Goal: Task Accomplishment & Management: Complete application form

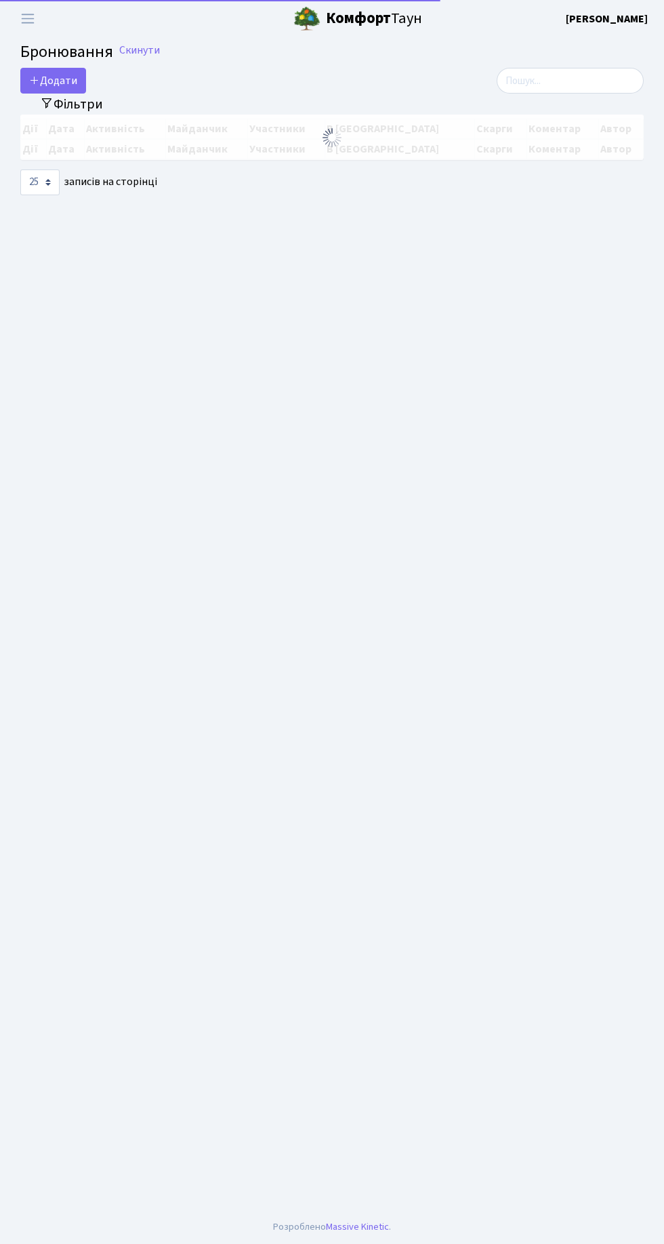
select select "25"
click at [22, 19] on span "Переключити навігацію" at bounding box center [28, 19] width 20 height 16
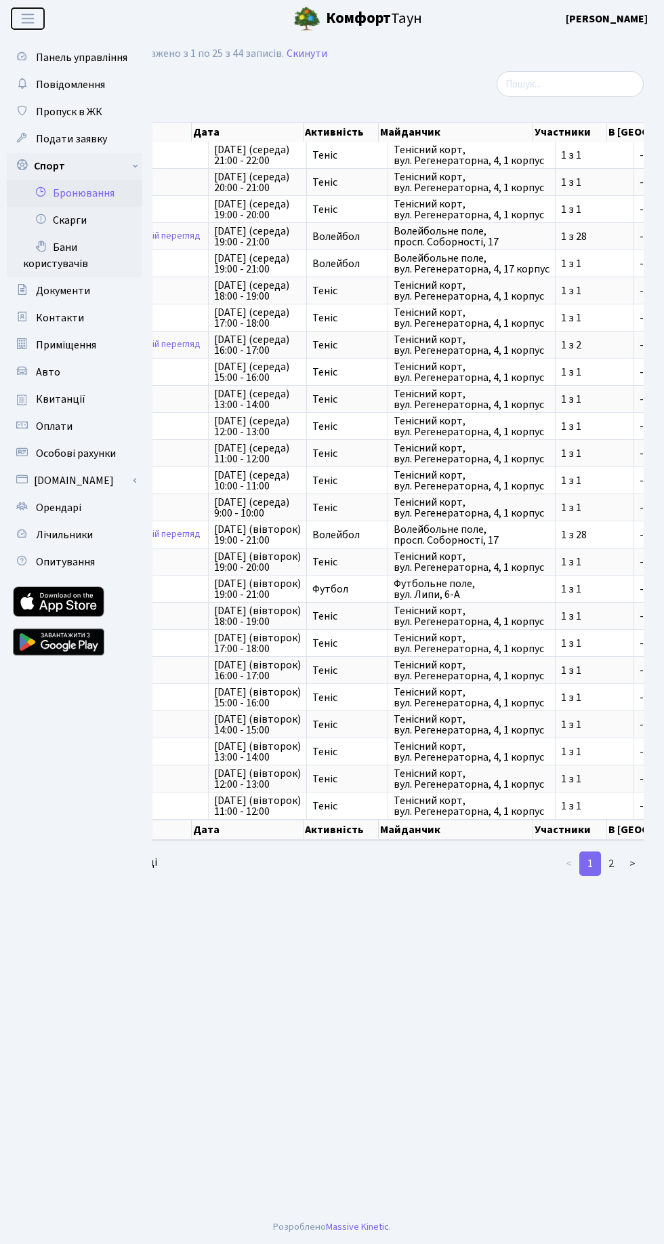
click at [25, 22] on span "Переключити навігацію" at bounding box center [28, 19] width 20 height 16
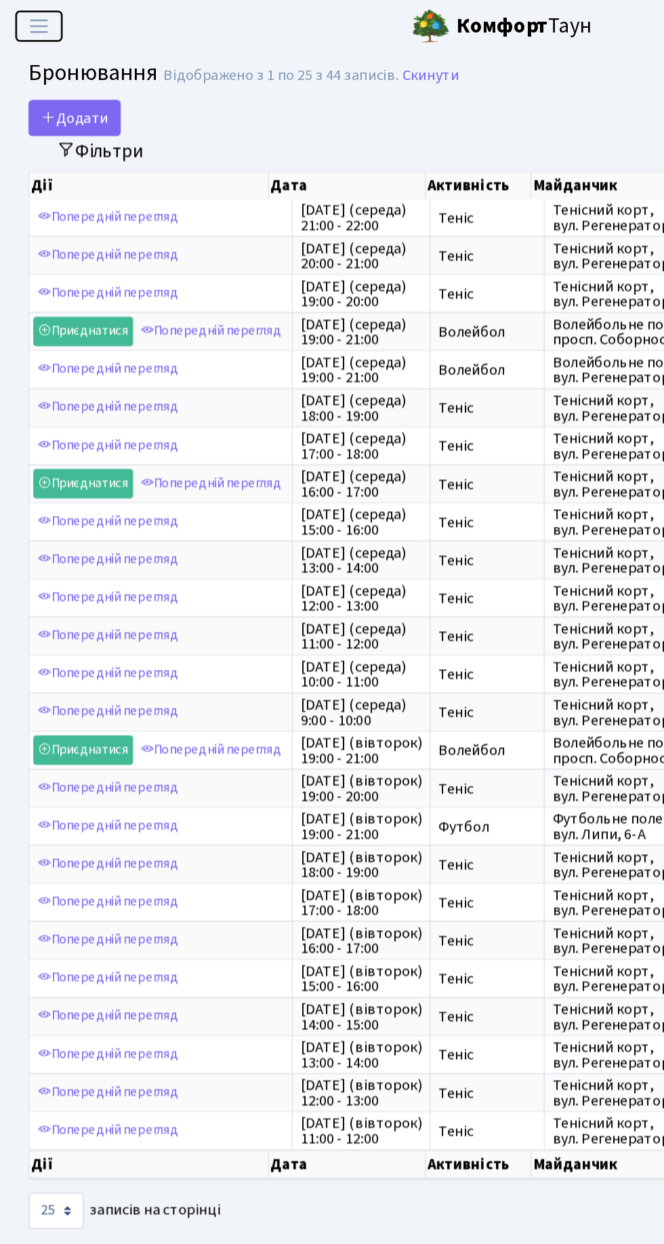
click at [20, 24] on span "Переключити навігацію" at bounding box center [28, 19] width 20 height 16
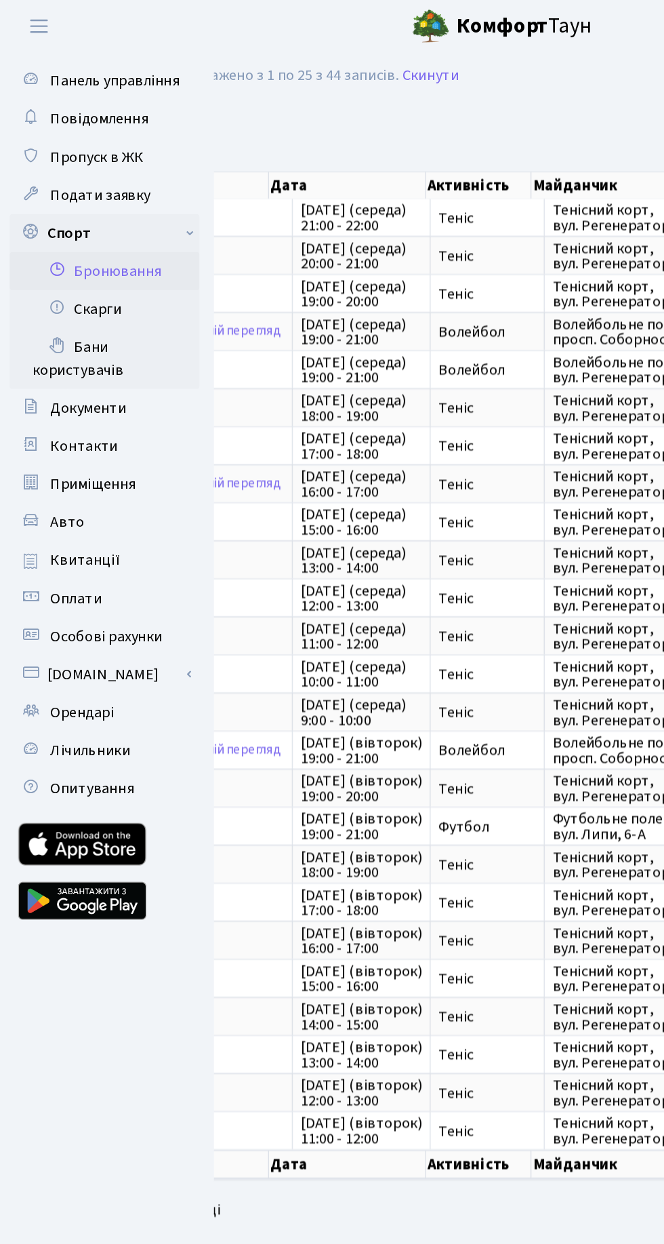
click at [106, 157] on link "Спорт" at bounding box center [75, 166] width 136 height 27
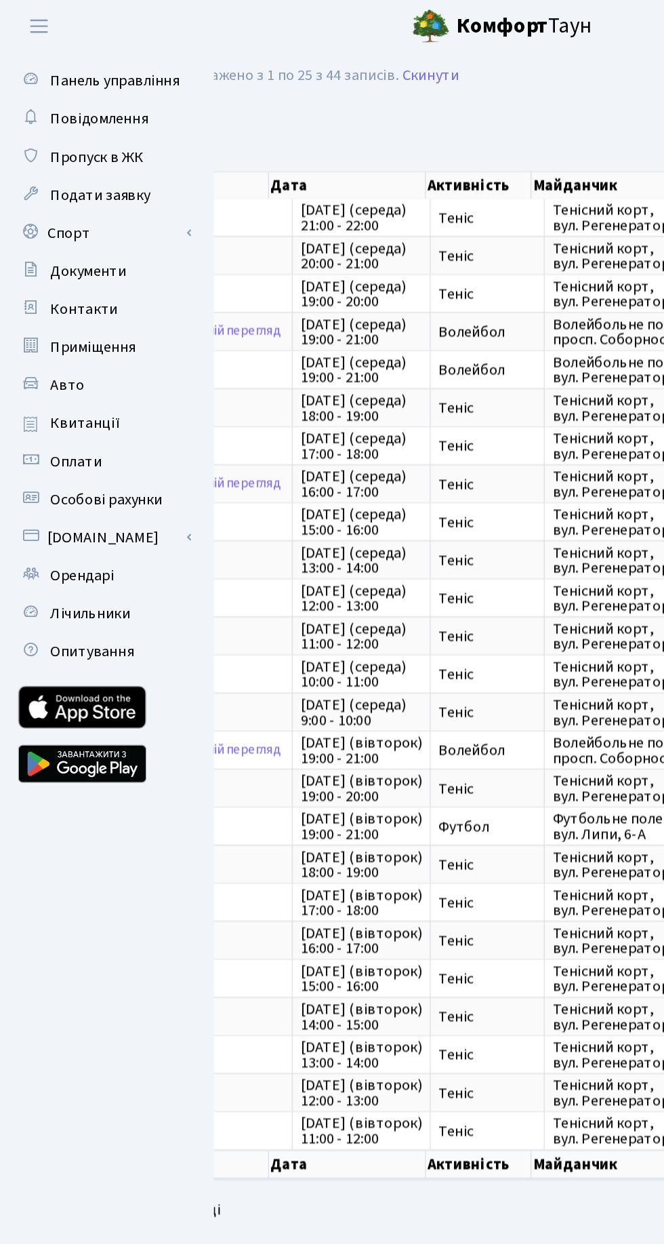
click at [68, 106] on span "Пропуск в ЖК" at bounding box center [69, 111] width 66 height 15
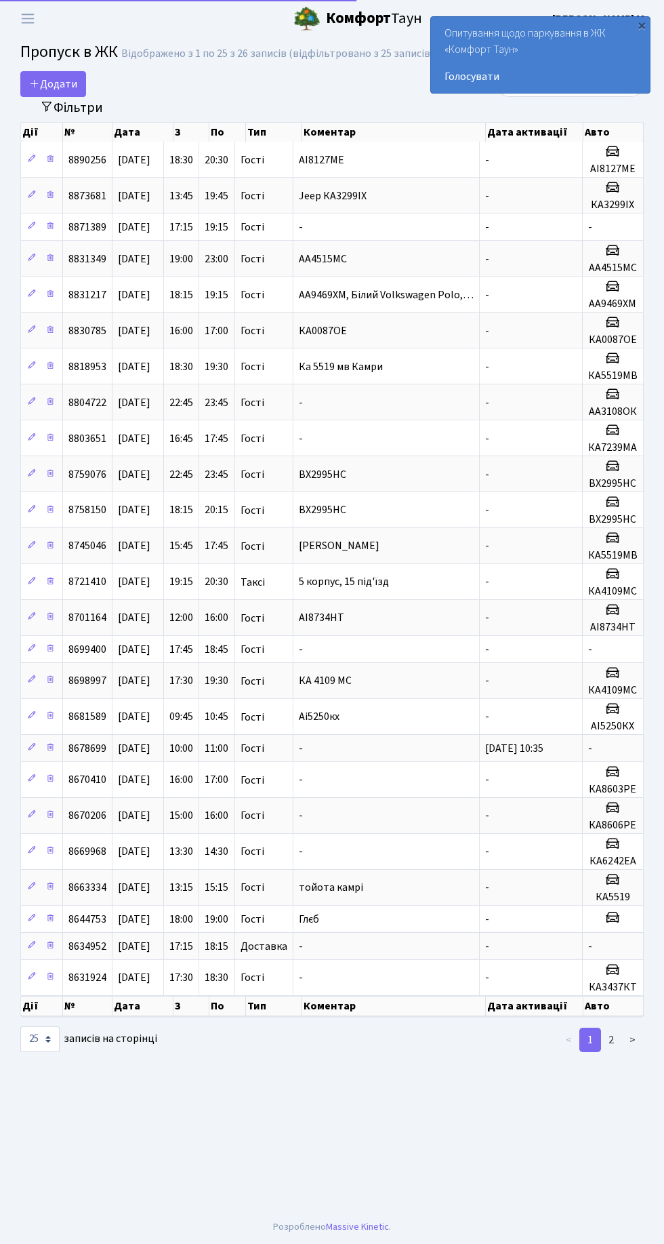
select select "25"
click at [67, 78] on span "Додати" at bounding box center [53, 84] width 48 height 15
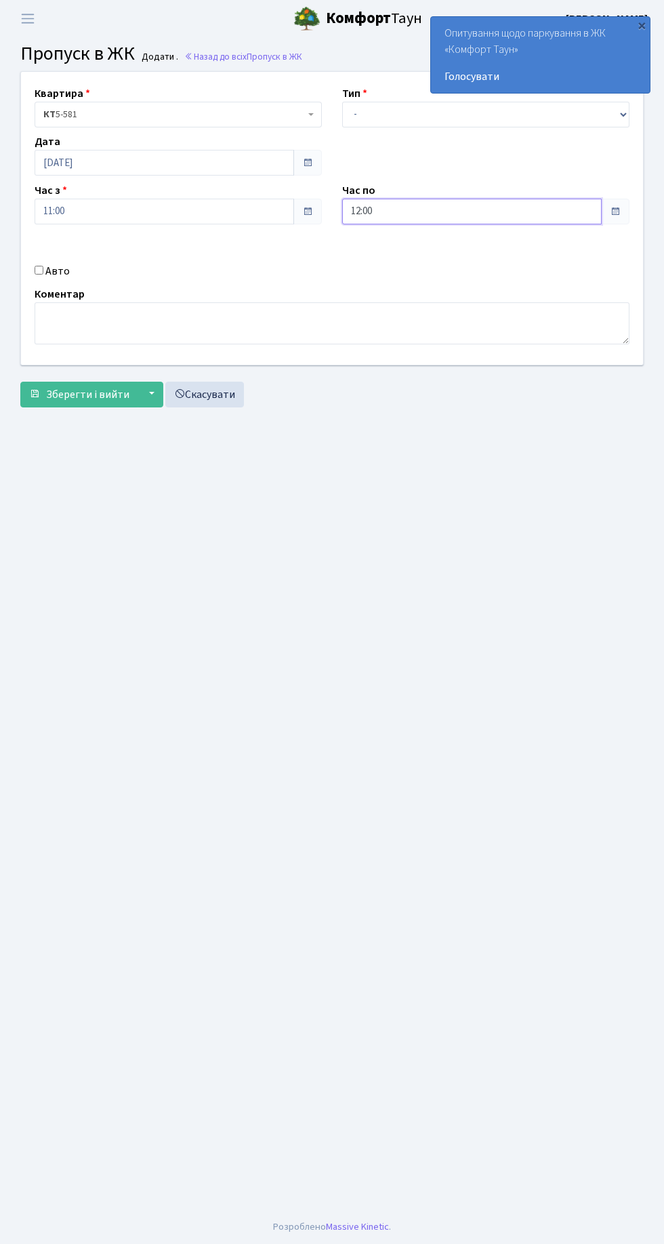
click at [405, 211] on input "12:00" at bounding box center [472, 212] width 260 height 26
click at [380, 363] on icon at bounding box center [379, 364] width 37 height 37
click at [380, 258] on icon at bounding box center [379, 258] width 37 height 37
type input "13:00"
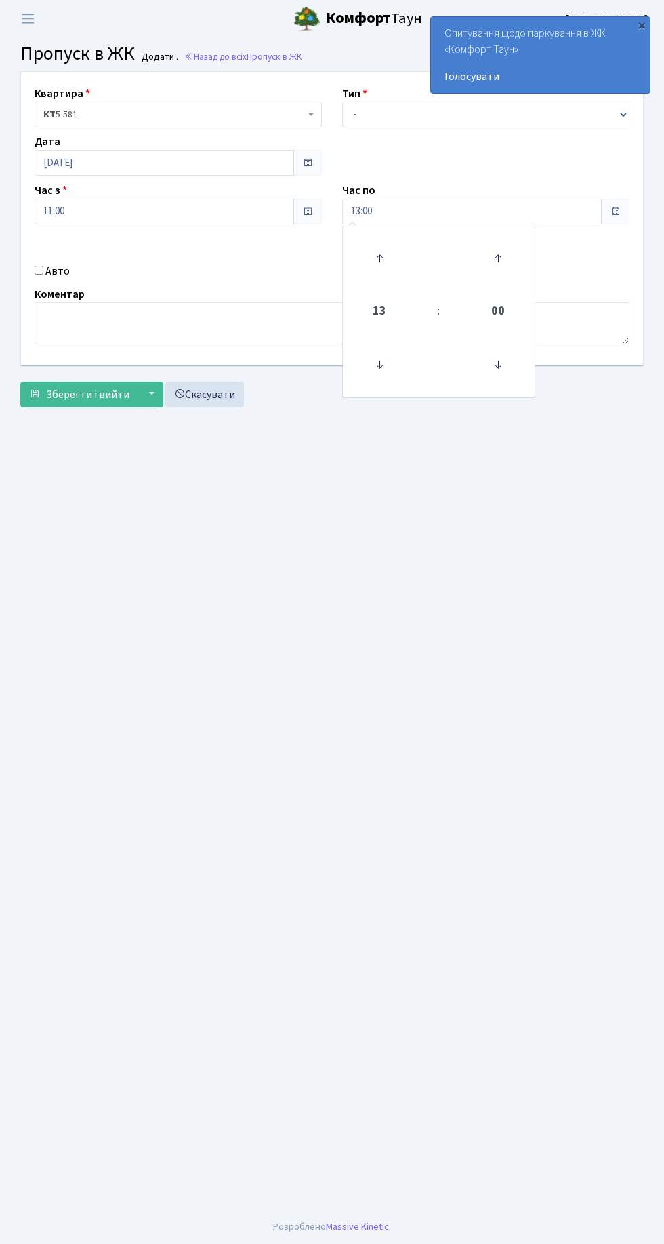
click at [363, 532] on main "Admin Пропуск в ЖК Додати Пропуск в ЖК Додати . Назад до всіх Пропуск в ЖК Квар…" at bounding box center [332, 623] width 664 height 1173
click at [148, 316] on textarea at bounding box center [332, 323] width 595 height 42
click at [58, 270] on label "Авто" at bounding box center [57, 271] width 24 height 16
click at [43, 270] on input "Авто" at bounding box center [39, 270] width 9 height 9
checkbox input "true"
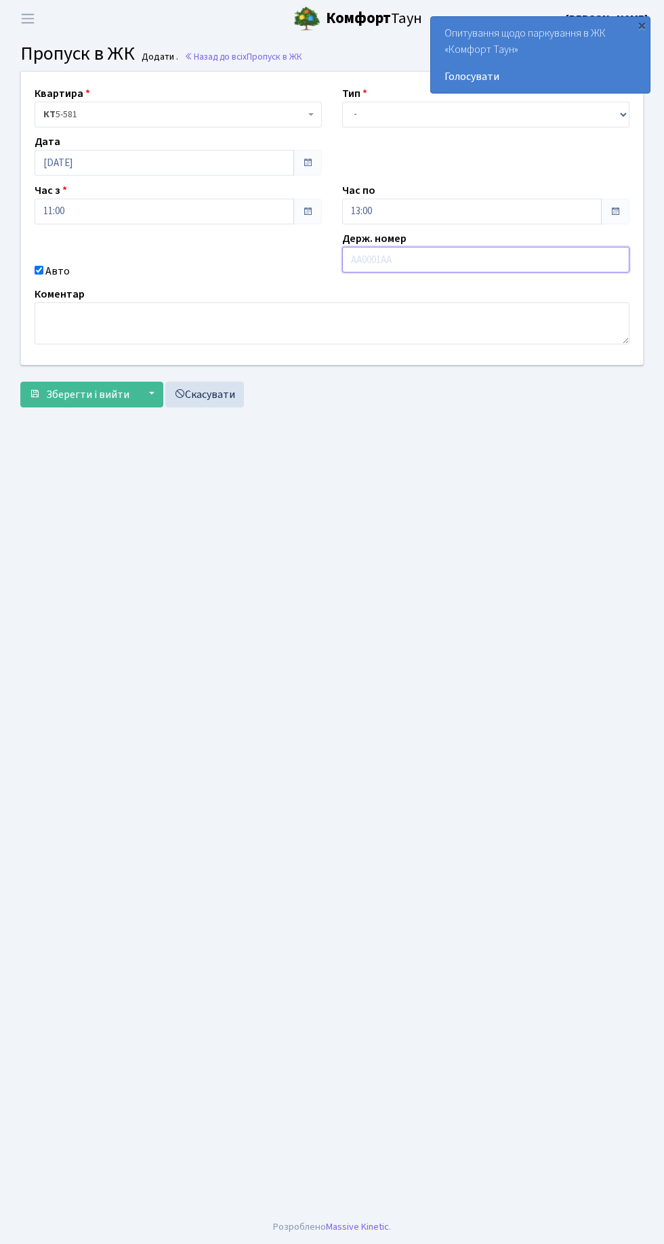
click at [381, 262] on input "text" at bounding box center [485, 260] width 287 height 26
type input "AA7572EI"
click at [89, 391] on span "Зберегти і вийти" at bounding box center [87, 394] width 83 height 15
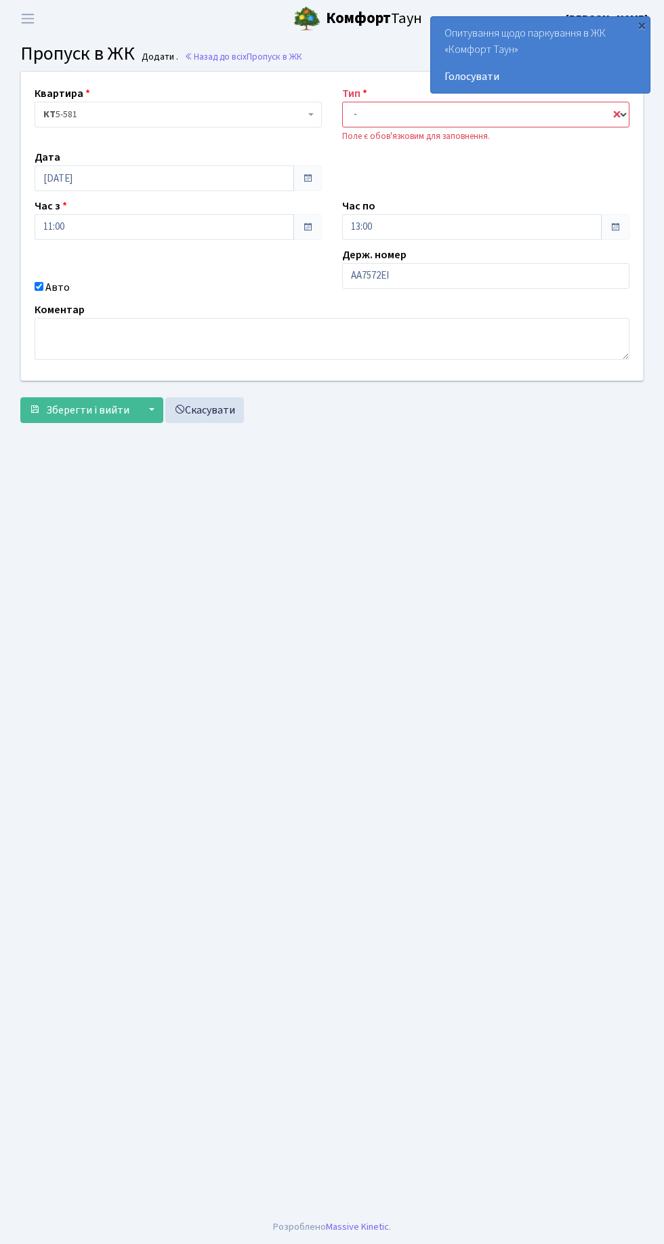
click at [401, 113] on select "- Доставка Таксі Гості Сервіс" at bounding box center [485, 115] width 287 height 26
select select "2"
click at [342, 102] on select "- Доставка Таксі Гості Сервіс" at bounding box center [485, 115] width 287 height 26
click at [91, 404] on span "Зберегти і вийти" at bounding box center [87, 410] width 83 height 15
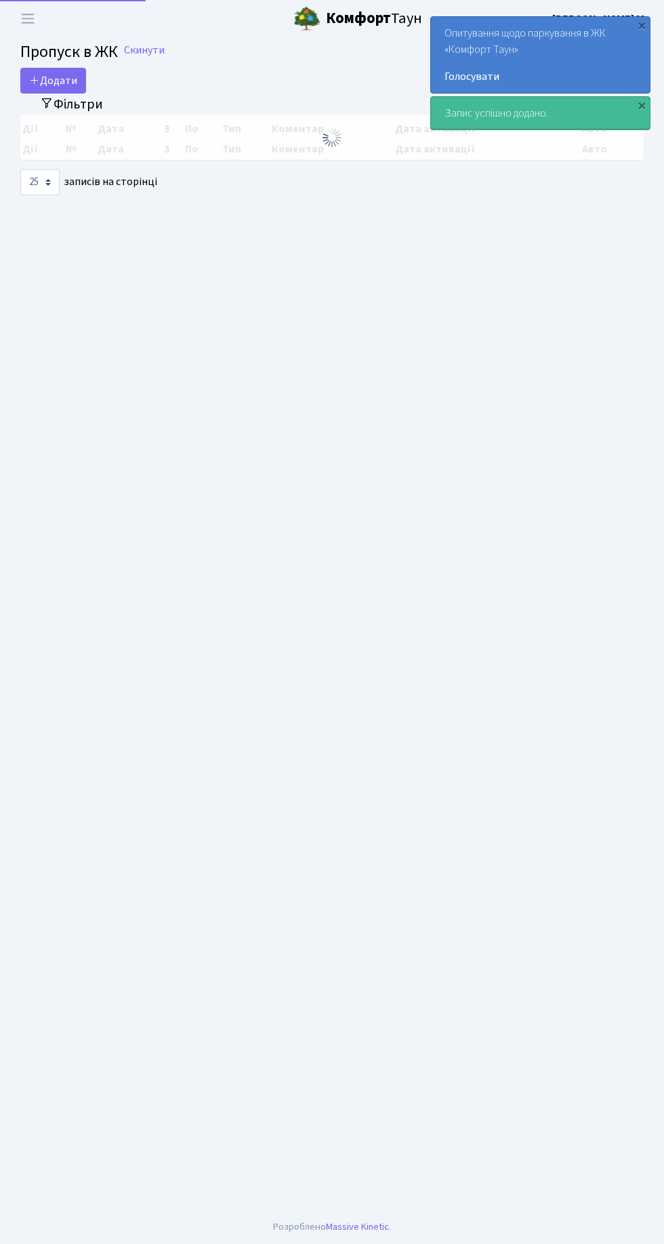
select select "25"
